Goal: Task Accomplishment & Management: Manage account settings

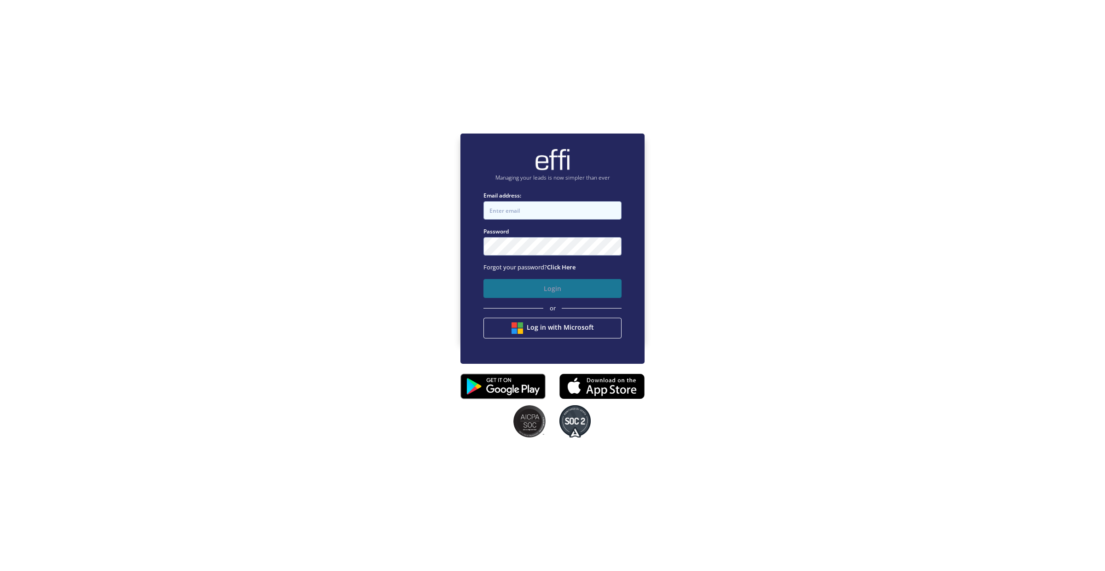
type input "[EMAIL_ADDRESS][DOMAIN_NAME]"
click at [568, 291] on button "Login" at bounding box center [552, 288] width 138 height 19
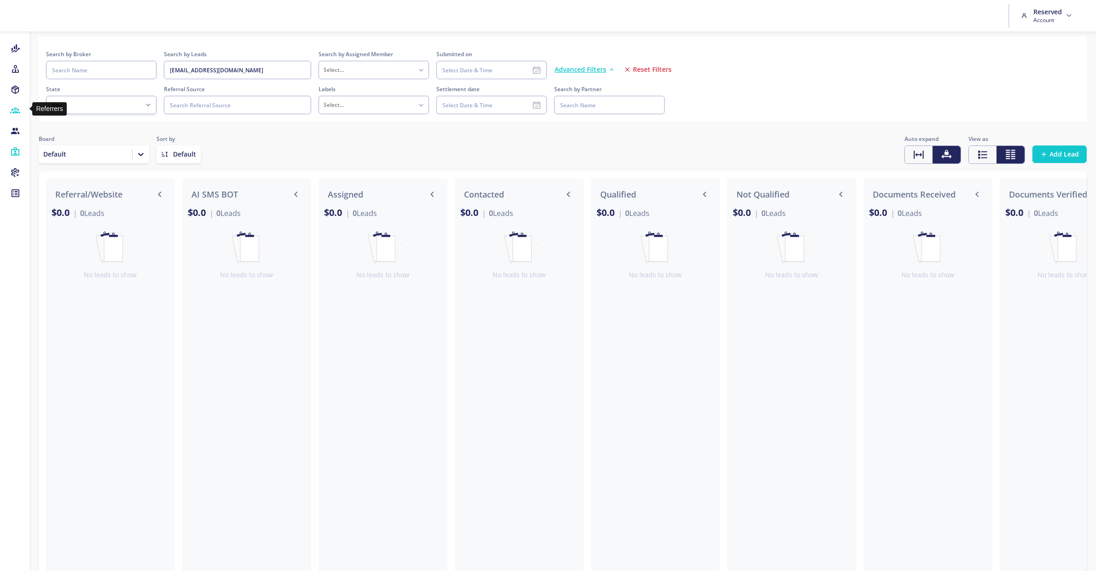
click at [19, 113] on icon at bounding box center [15, 110] width 10 height 9
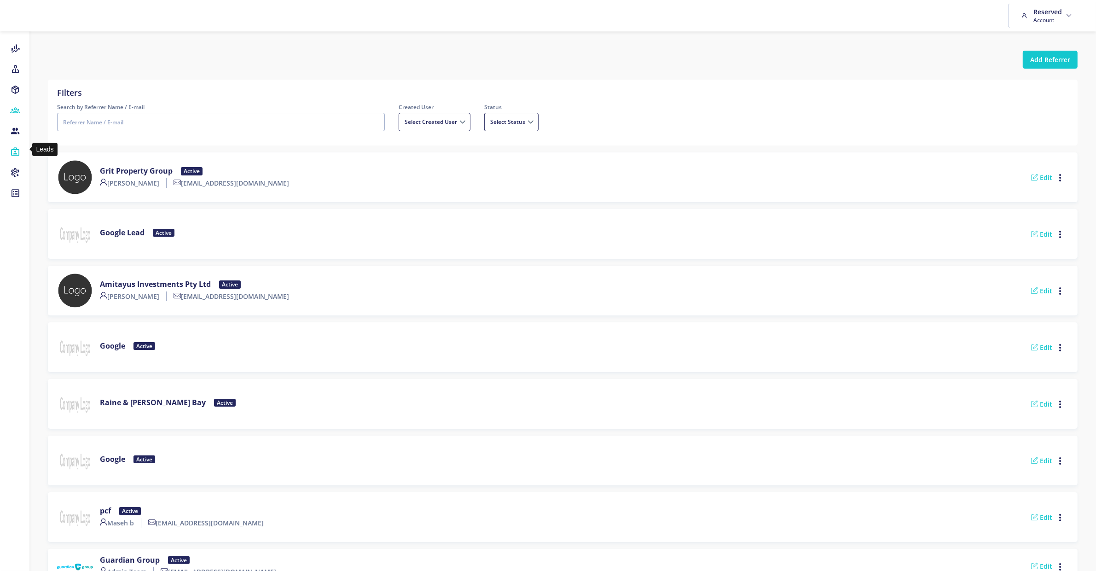
click at [18, 148] on icon at bounding box center [15, 151] width 10 height 9
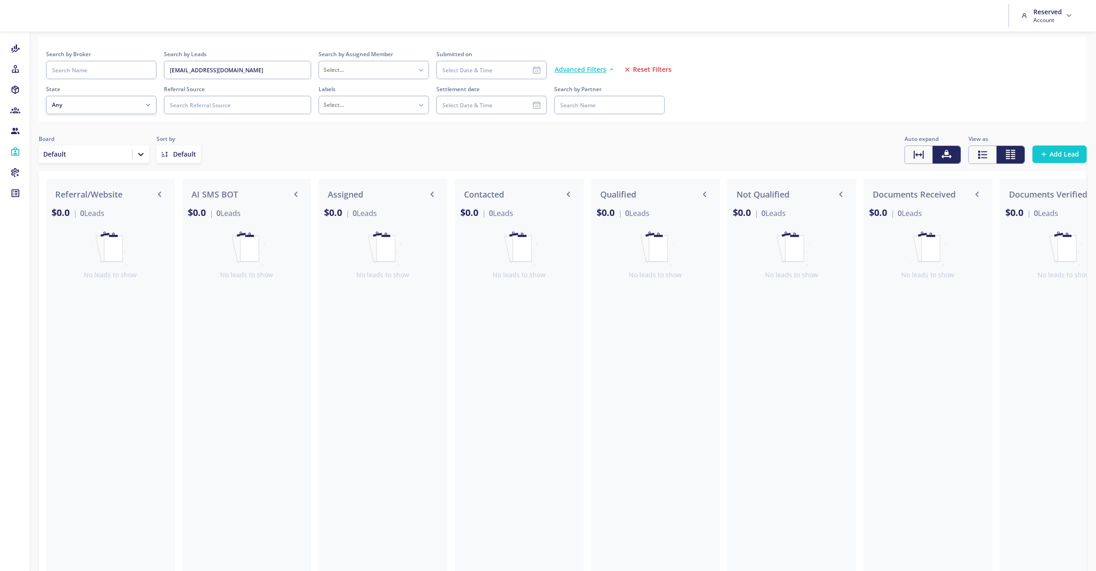
click at [662, 71] on span "Reset Filters" at bounding box center [652, 69] width 39 height 9
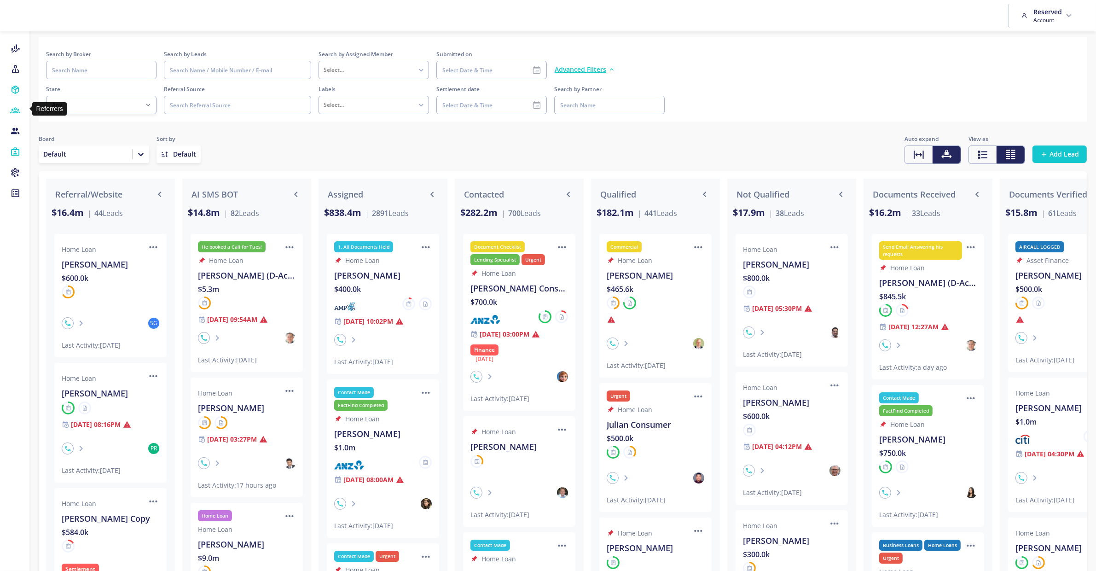
click at [22, 110] on link "Referrers" at bounding box center [14, 111] width 29 height 14
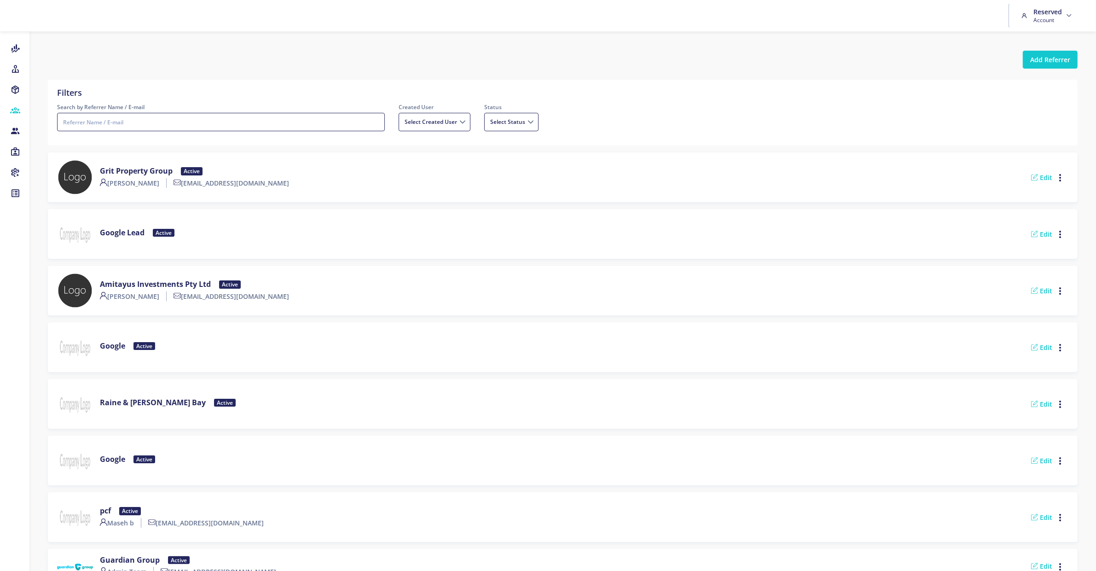
click at [151, 125] on input "Search by Referrer Name / E-mail" at bounding box center [221, 122] width 328 height 18
type input "property dollar"
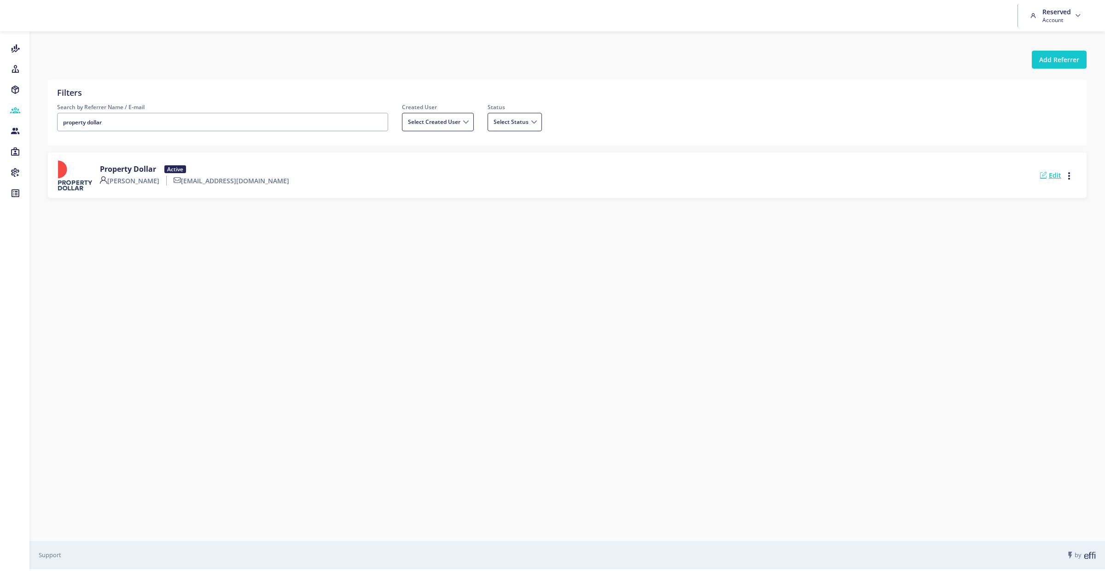
click at [1059, 176] on link "Edit" at bounding box center [1050, 175] width 21 height 9
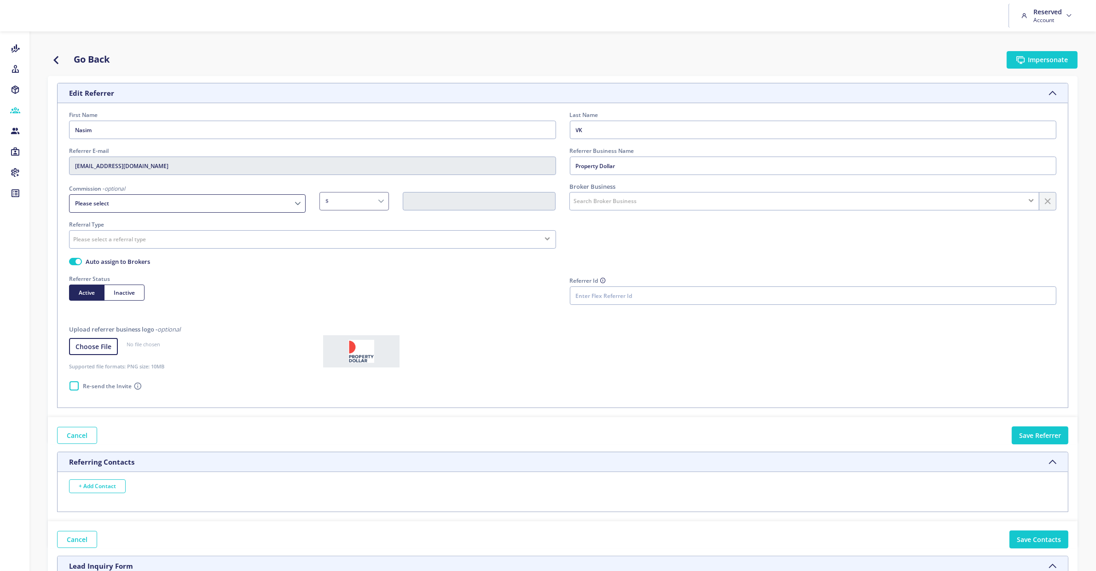
click at [1022, 60] on icon "button" at bounding box center [1021, 60] width 8 height 10
click at [1022, 59] on icon "button" at bounding box center [1021, 60] width 8 height 10
